Goal: Transaction & Acquisition: Purchase product/service

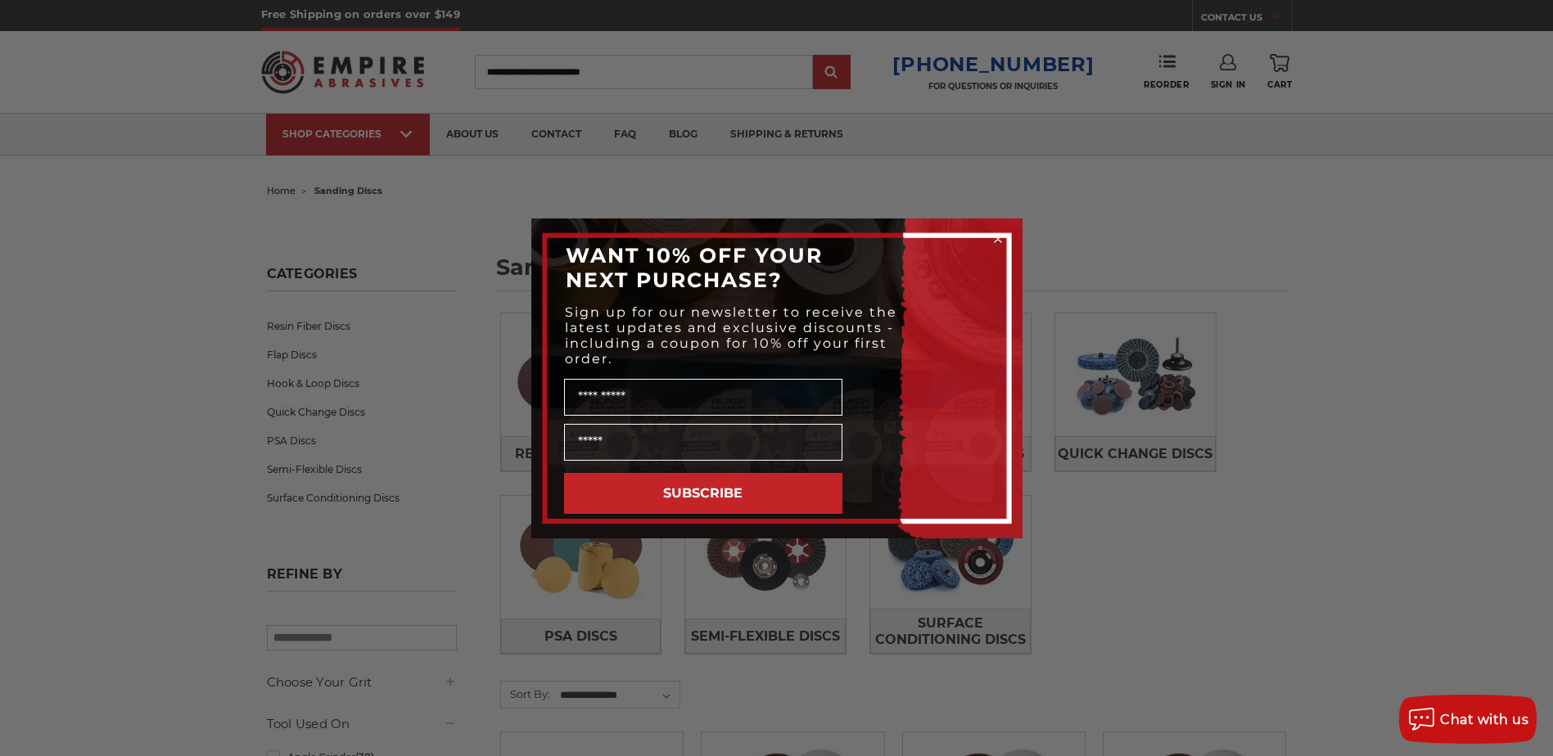
click at [995, 237] on icon "Close dialog" at bounding box center [997, 239] width 7 height 7
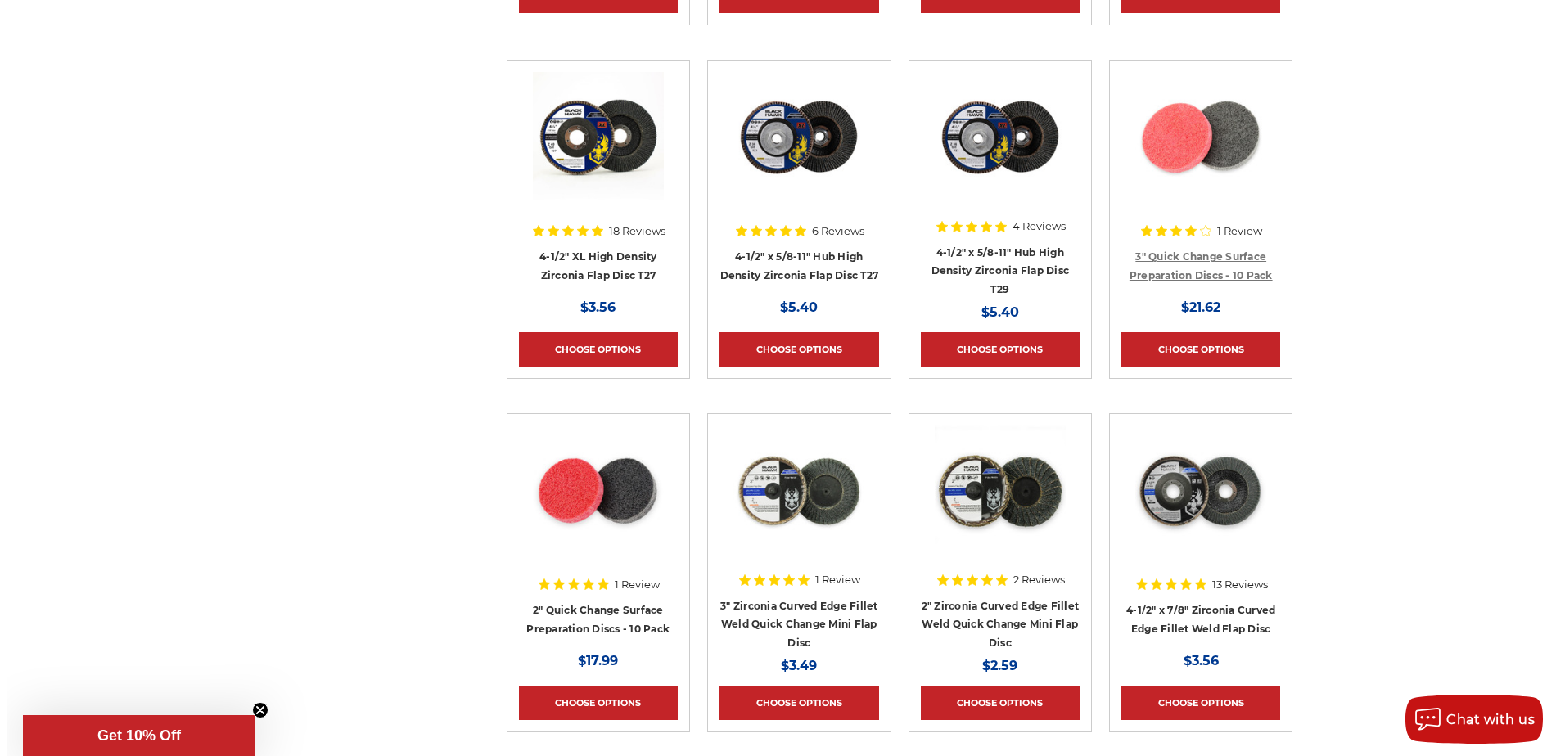
scroll to position [3519, 0]
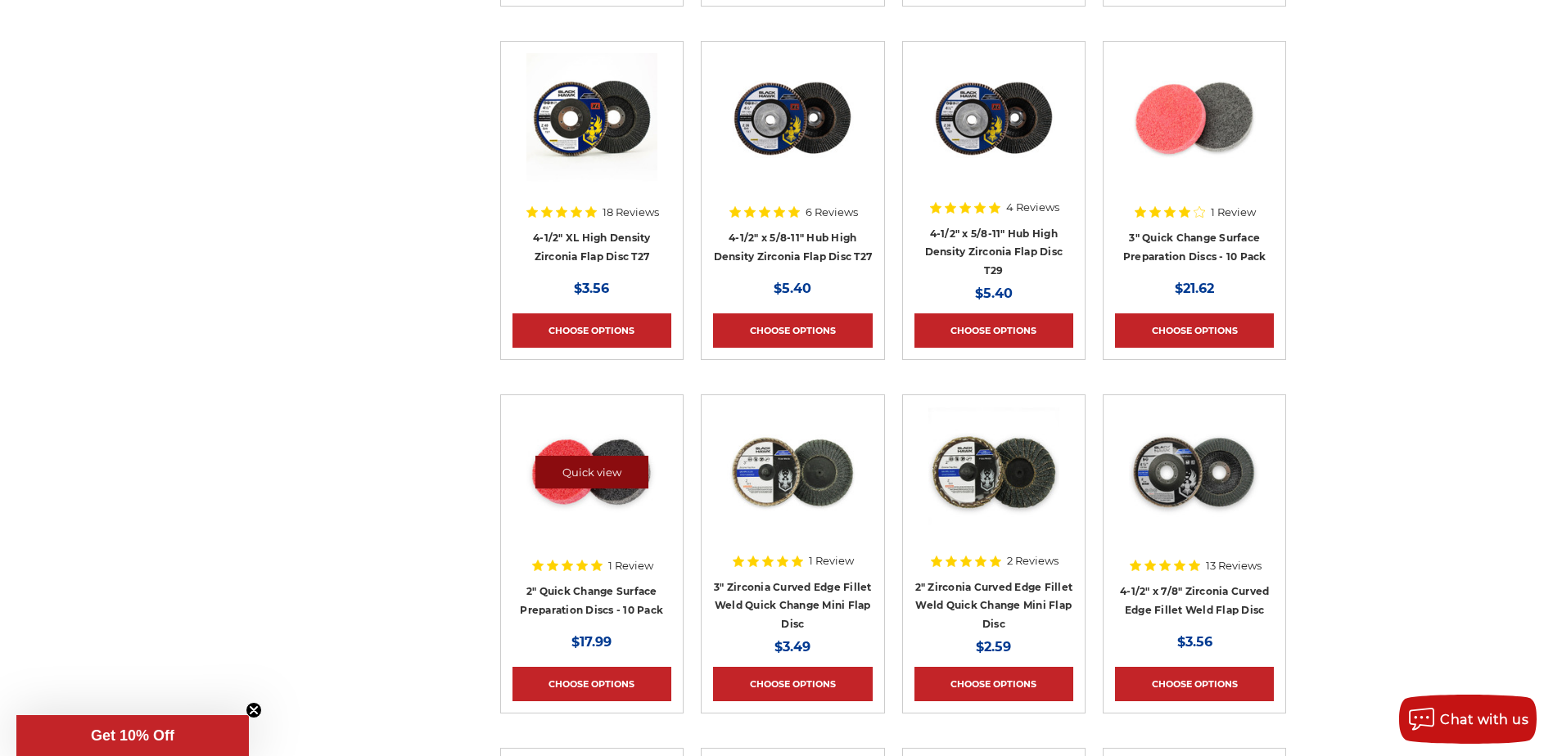
click at [567, 479] on link "Quick view" at bounding box center [591, 472] width 113 height 33
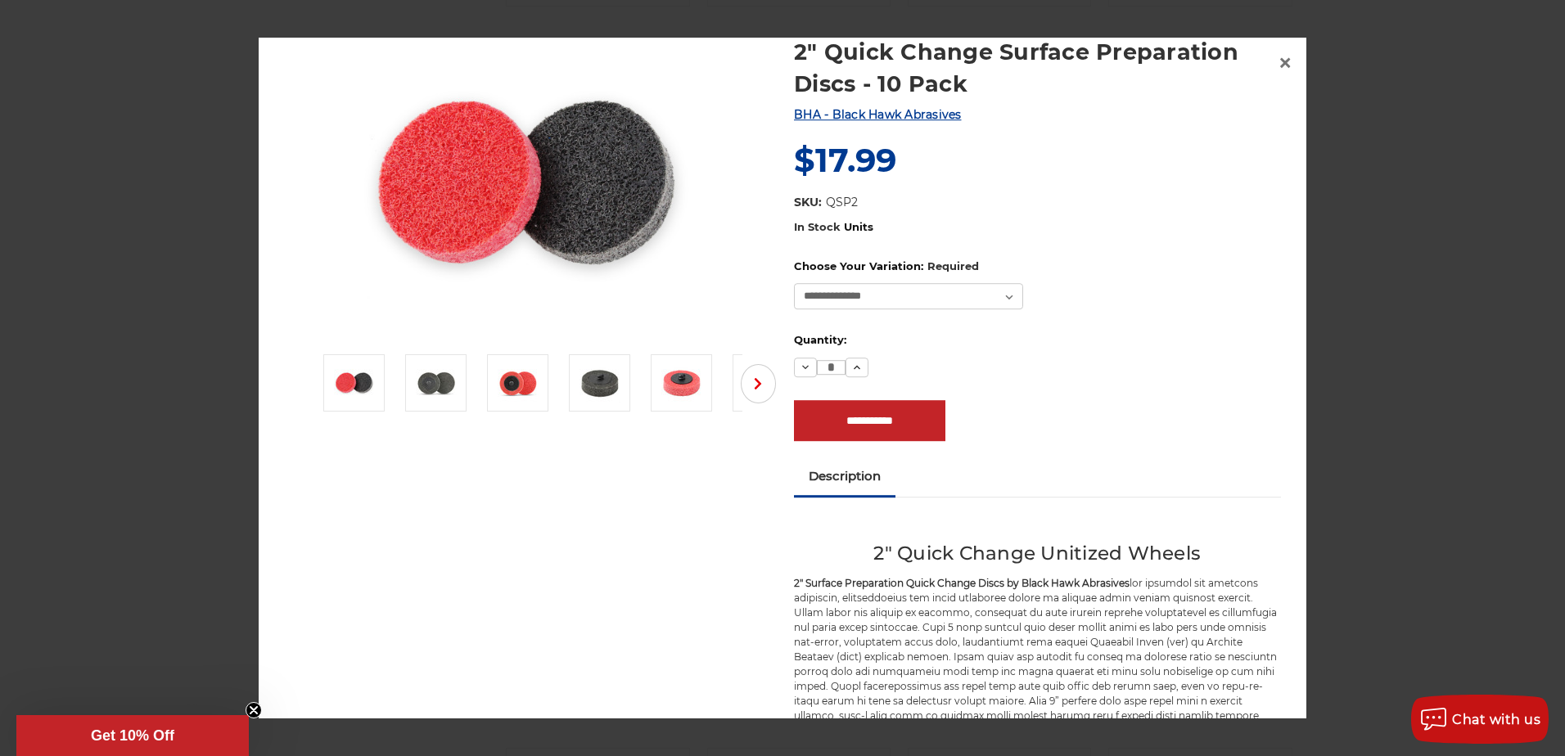
scroll to position [0, 0]
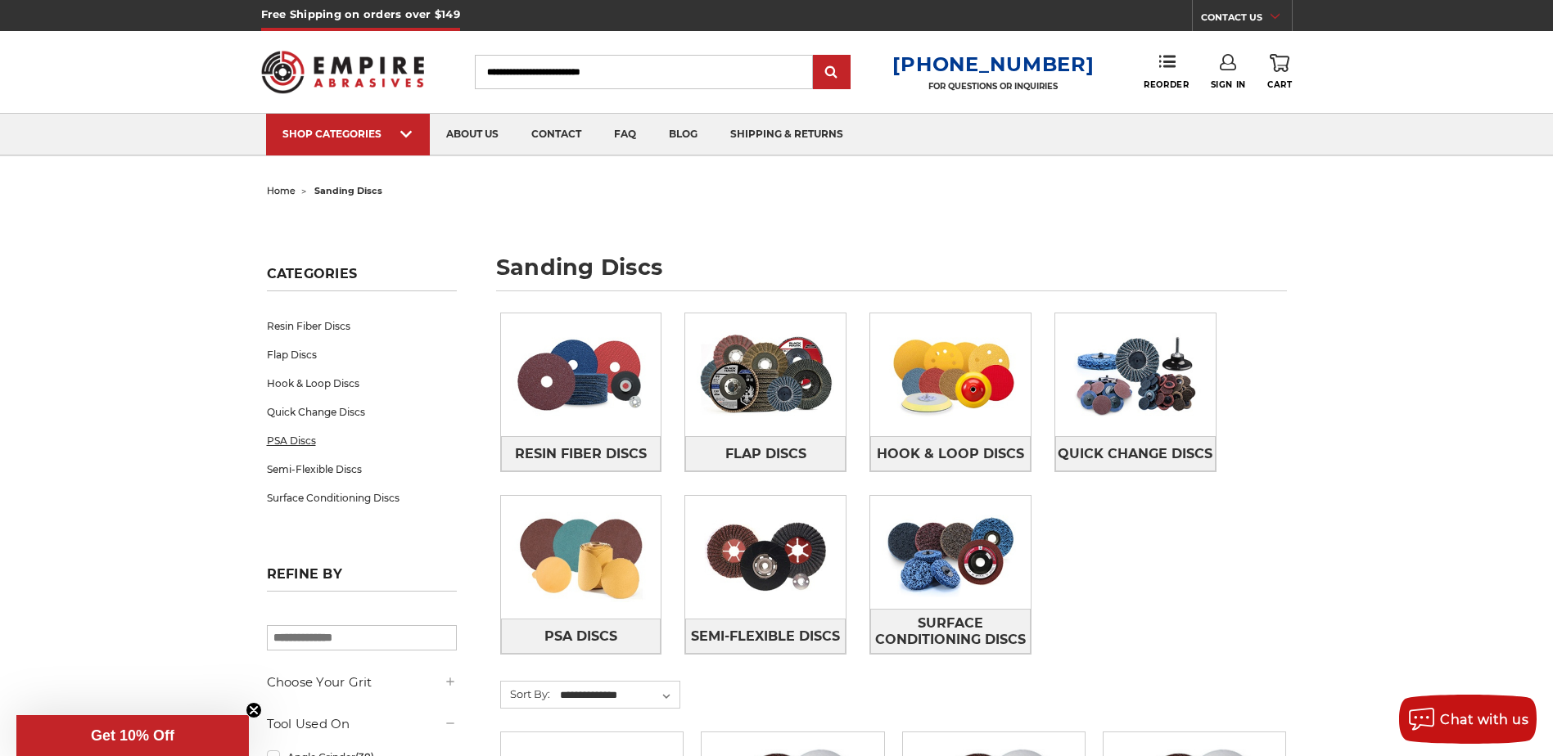
click at [326, 440] on link "PSA Discs" at bounding box center [362, 440] width 190 height 29
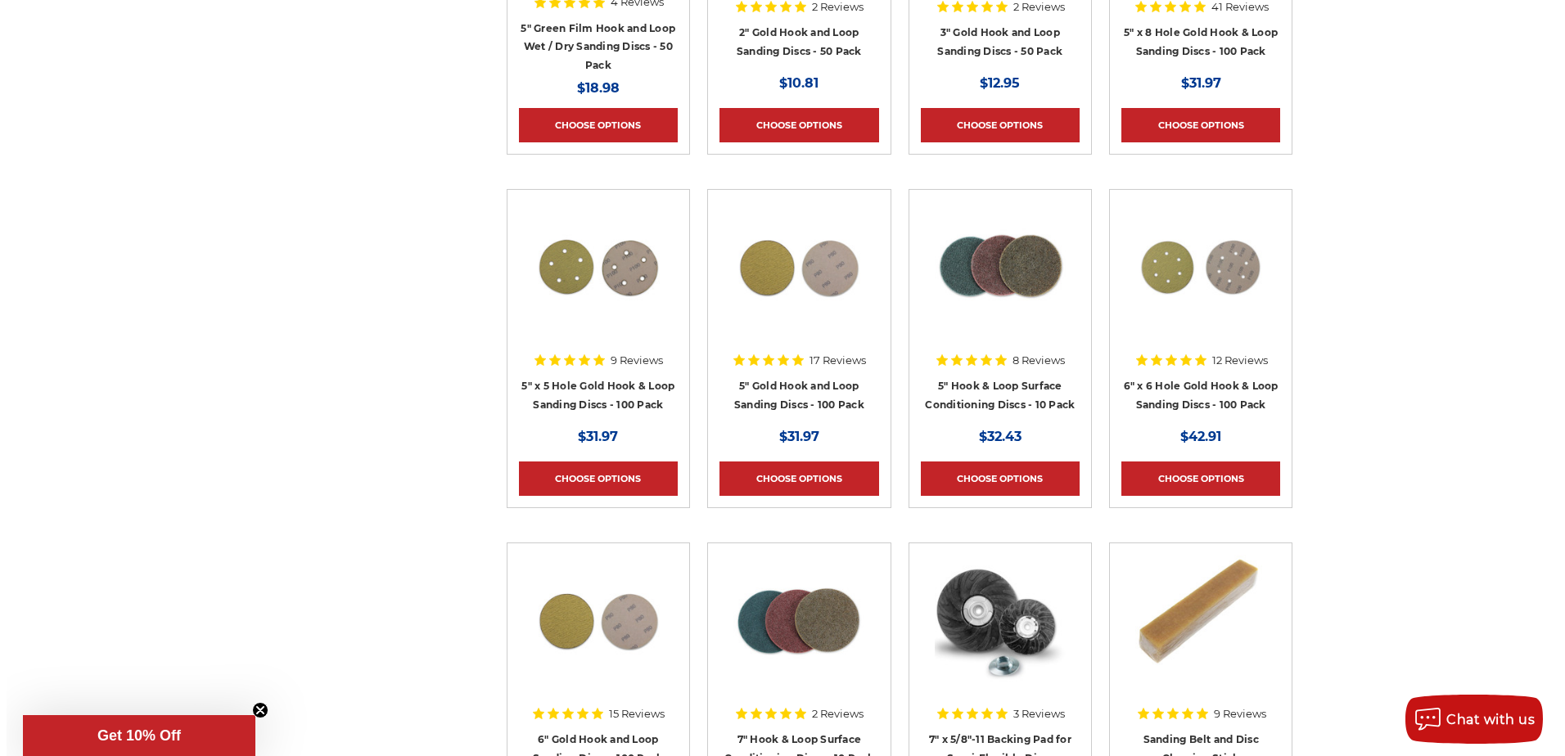
scroll to position [8675, 0]
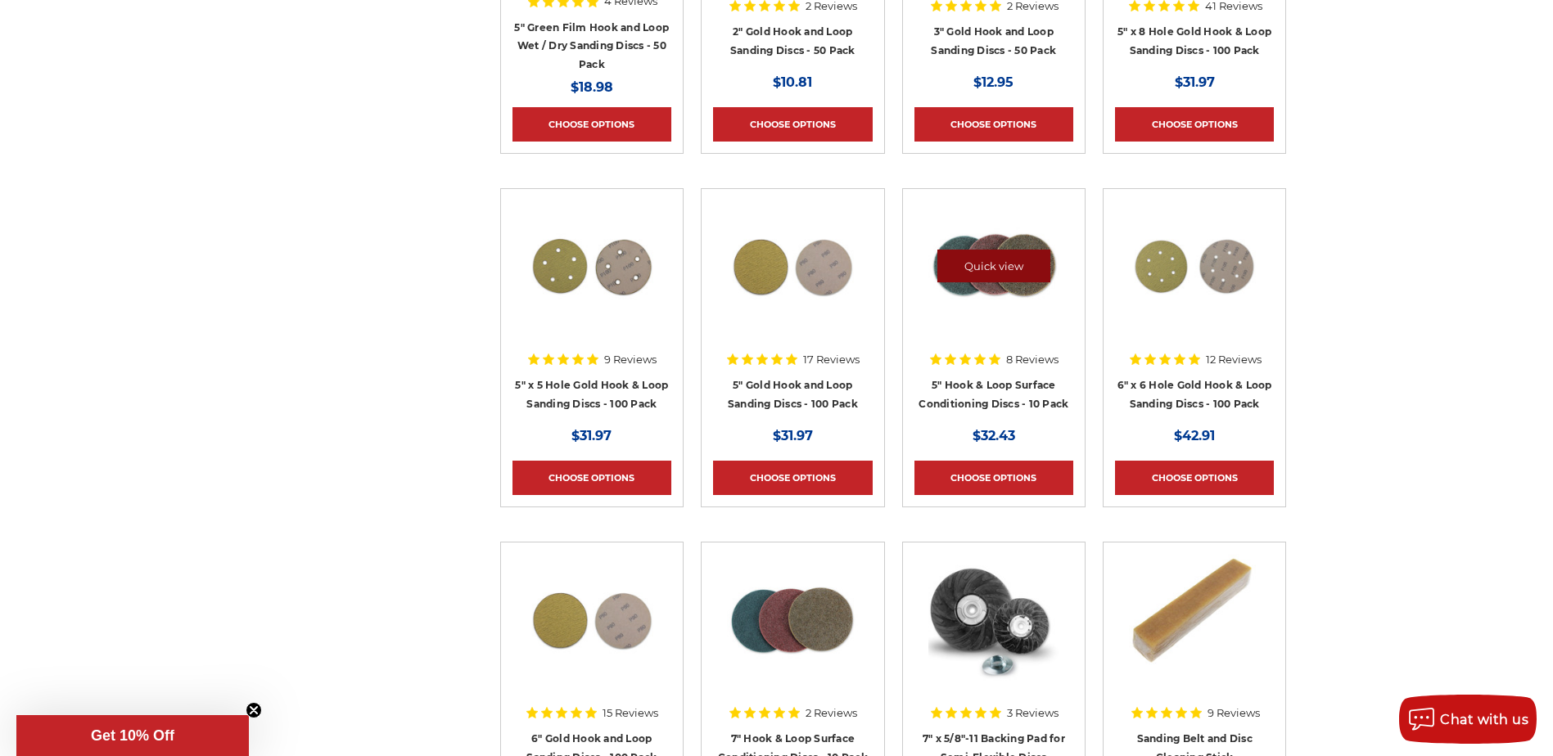
click at [1003, 277] on link "Quick view" at bounding box center [993, 266] width 113 height 33
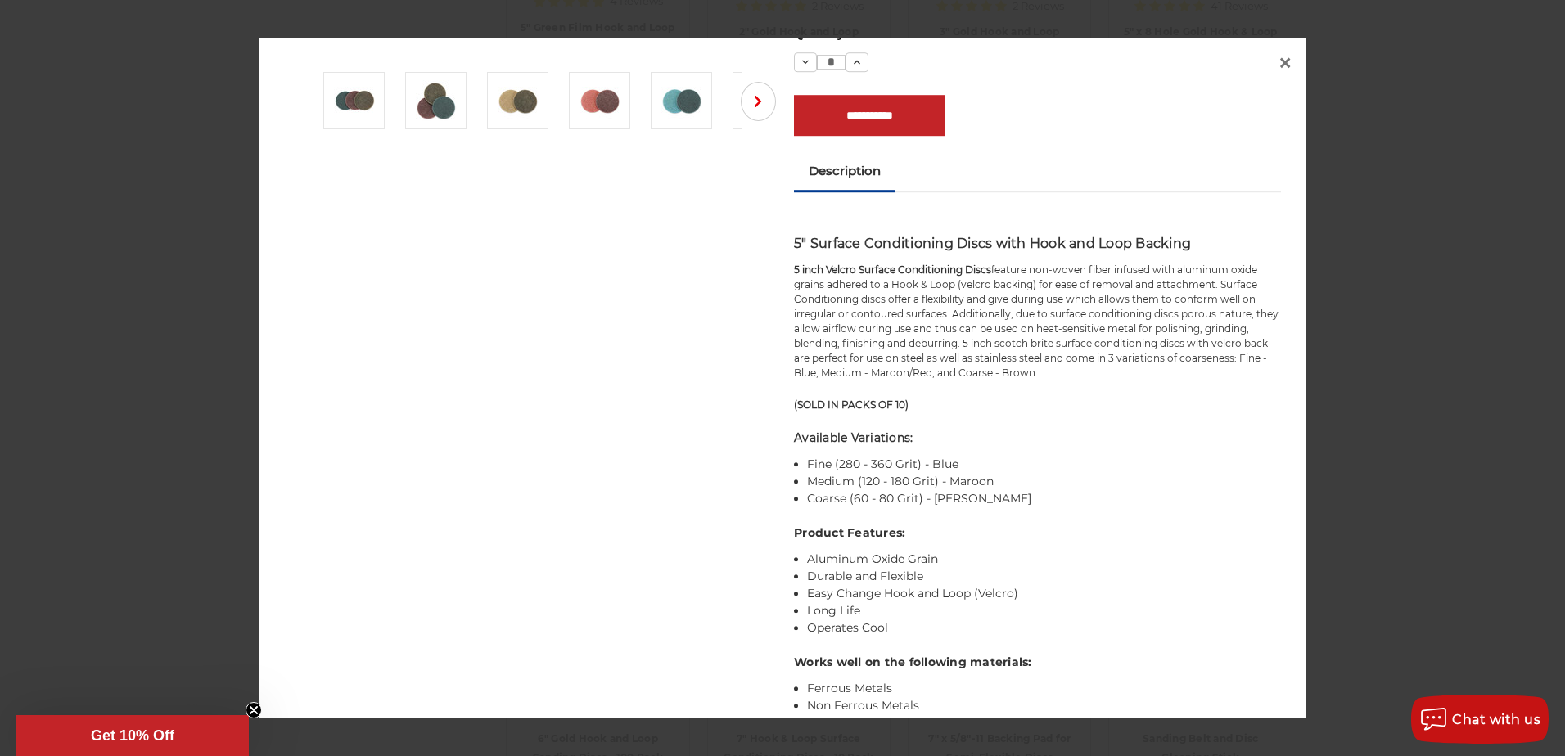
scroll to position [0, 0]
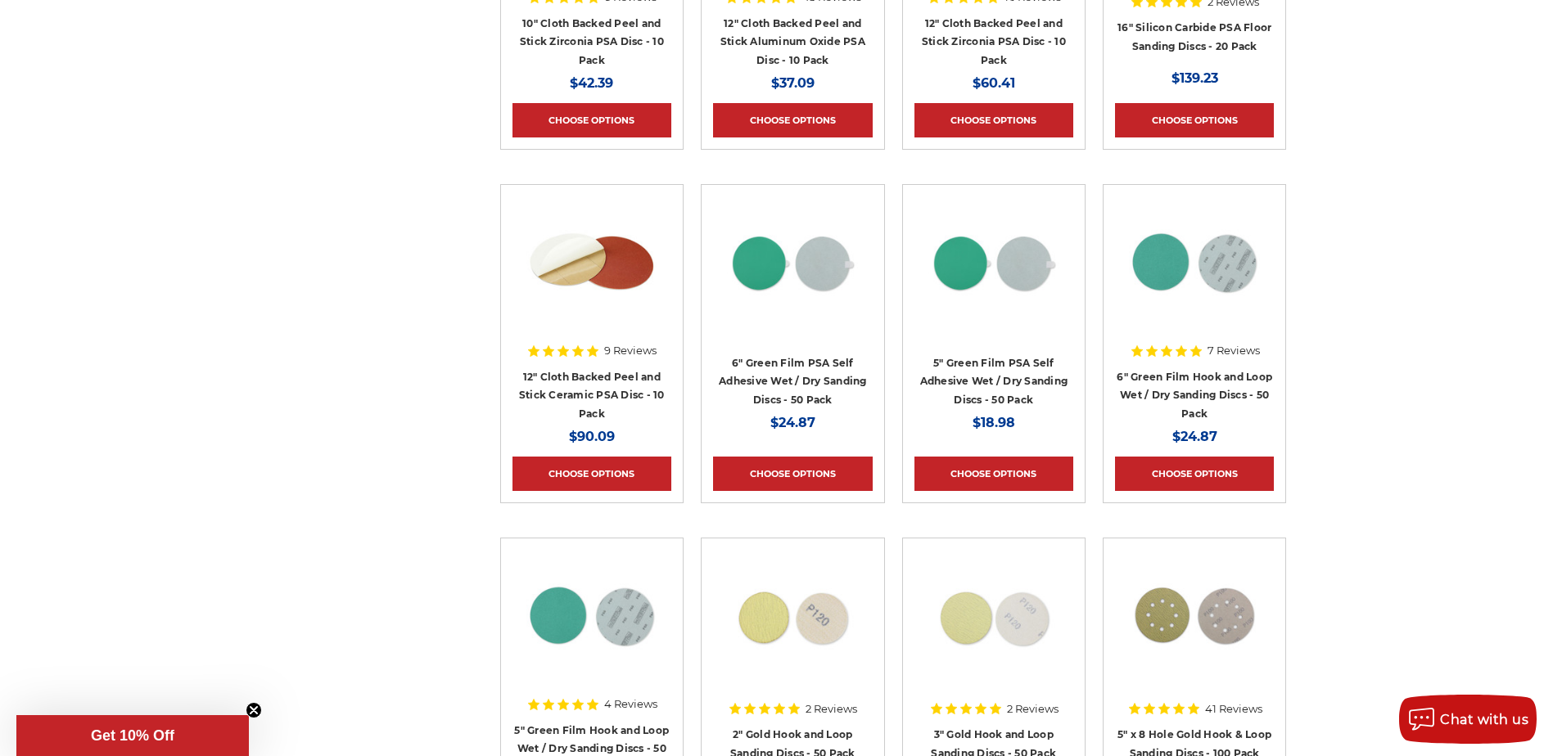
scroll to position [7693, 0]
